Goal: Information Seeking & Learning: Compare options

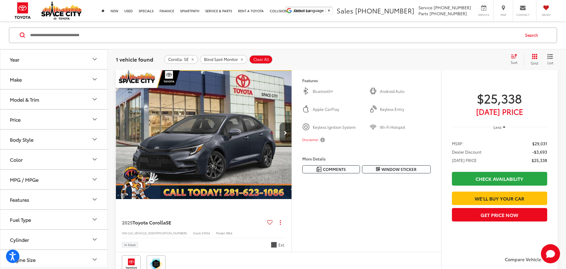
scroll to position [60, 0]
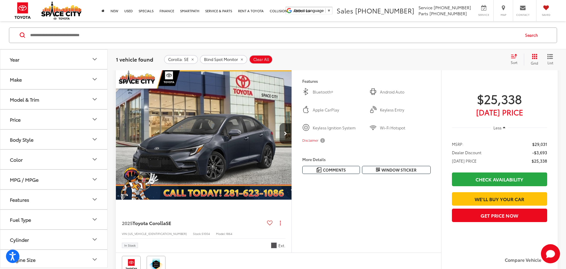
click at [94, 100] on icon "Model & Trim" at bounding box center [94, 99] width 7 height 7
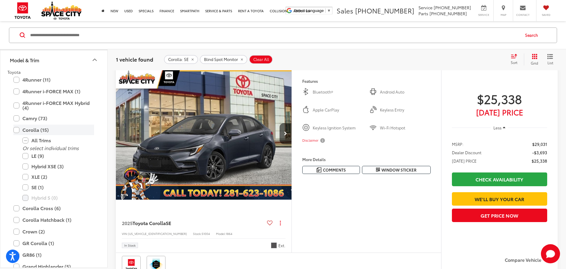
scroll to position [30, 0]
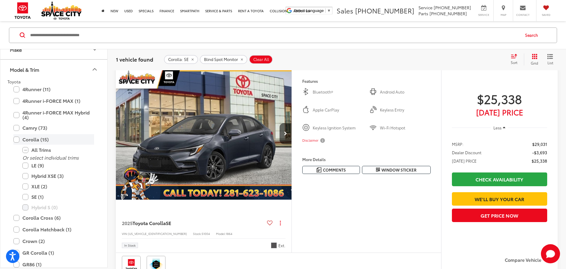
click at [14, 139] on label "Corolla (15)" at bounding box center [53, 139] width 81 height 10
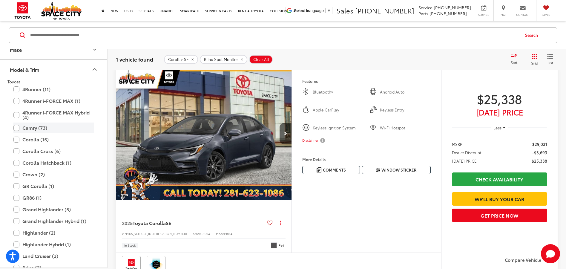
scroll to position [57, 0]
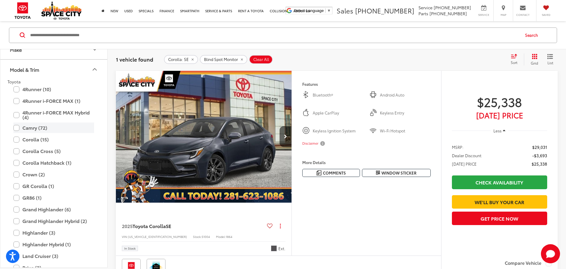
click at [16, 128] on label "Camry (72)" at bounding box center [53, 128] width 81 height 10
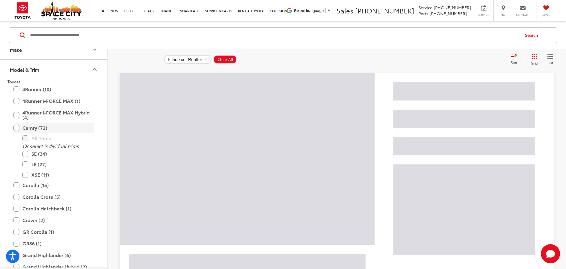
scroll to position [0, 0]
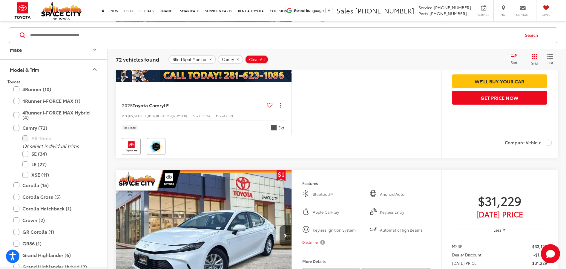
scroll to position [628, 0]
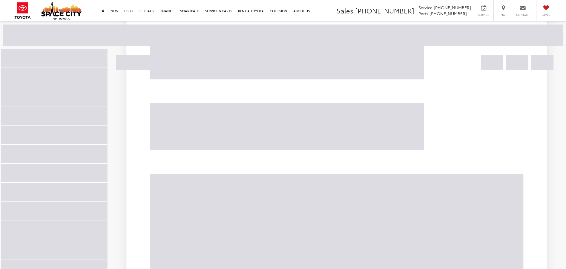
scroll to position [625, 0]
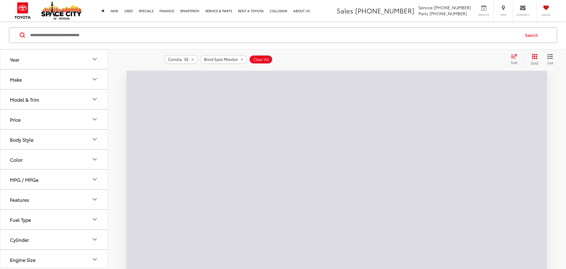
scroll to position [57, 0]
